Goal: Navigation & Orientation: Find specific page/section

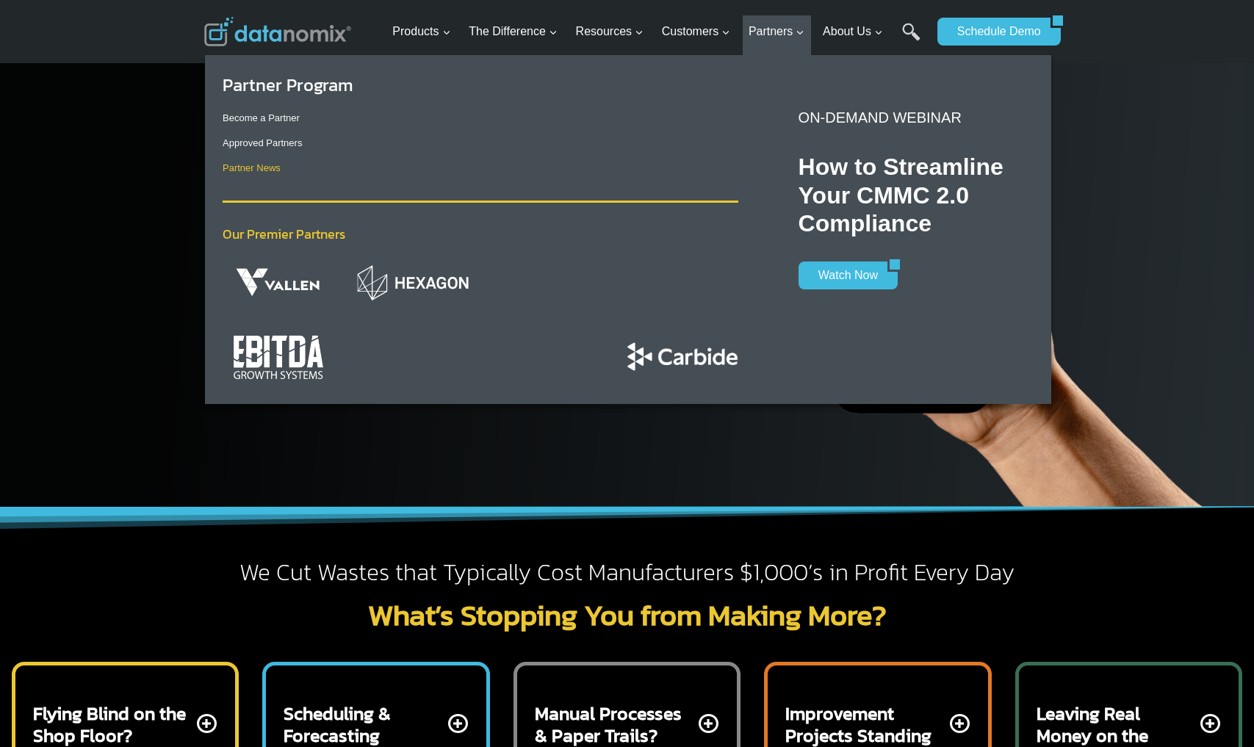
scroll to position [1, 0]
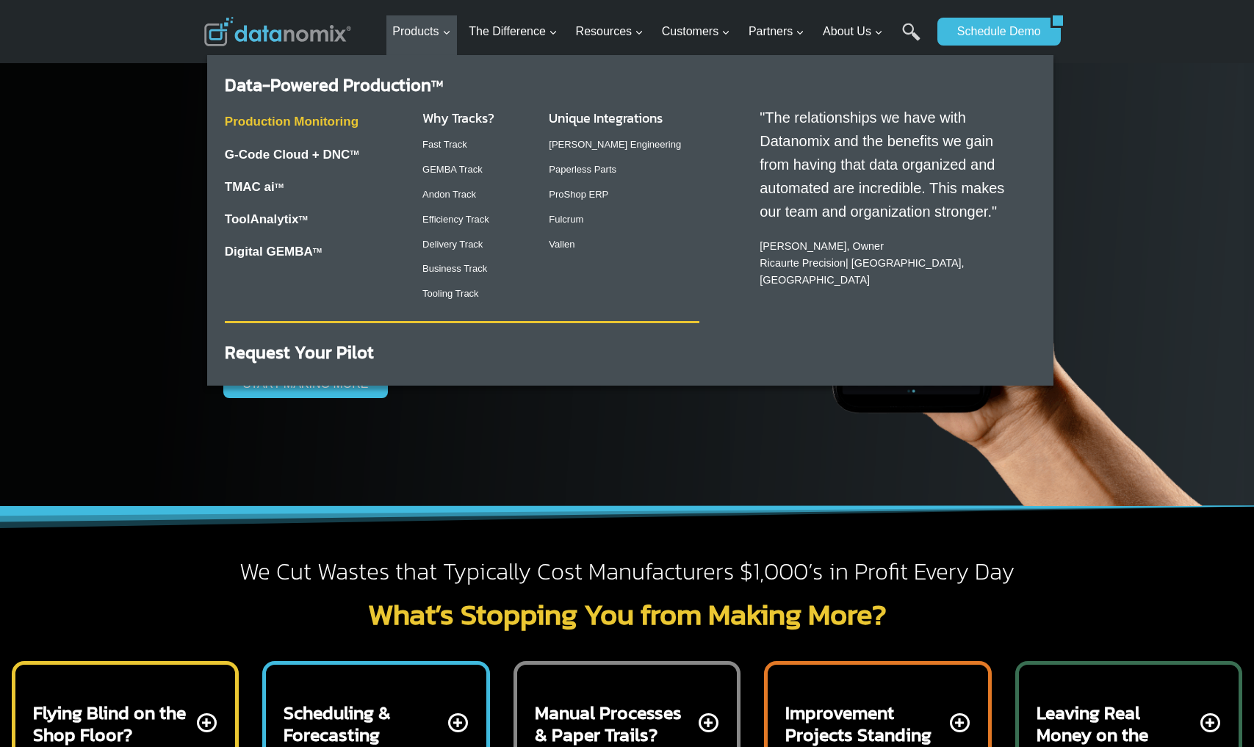
click at [265, 123] on link "Production Monitoring" at bounding box center [292, 122] width 134 height 14
